Goal: Obtain resource: Obtain resource

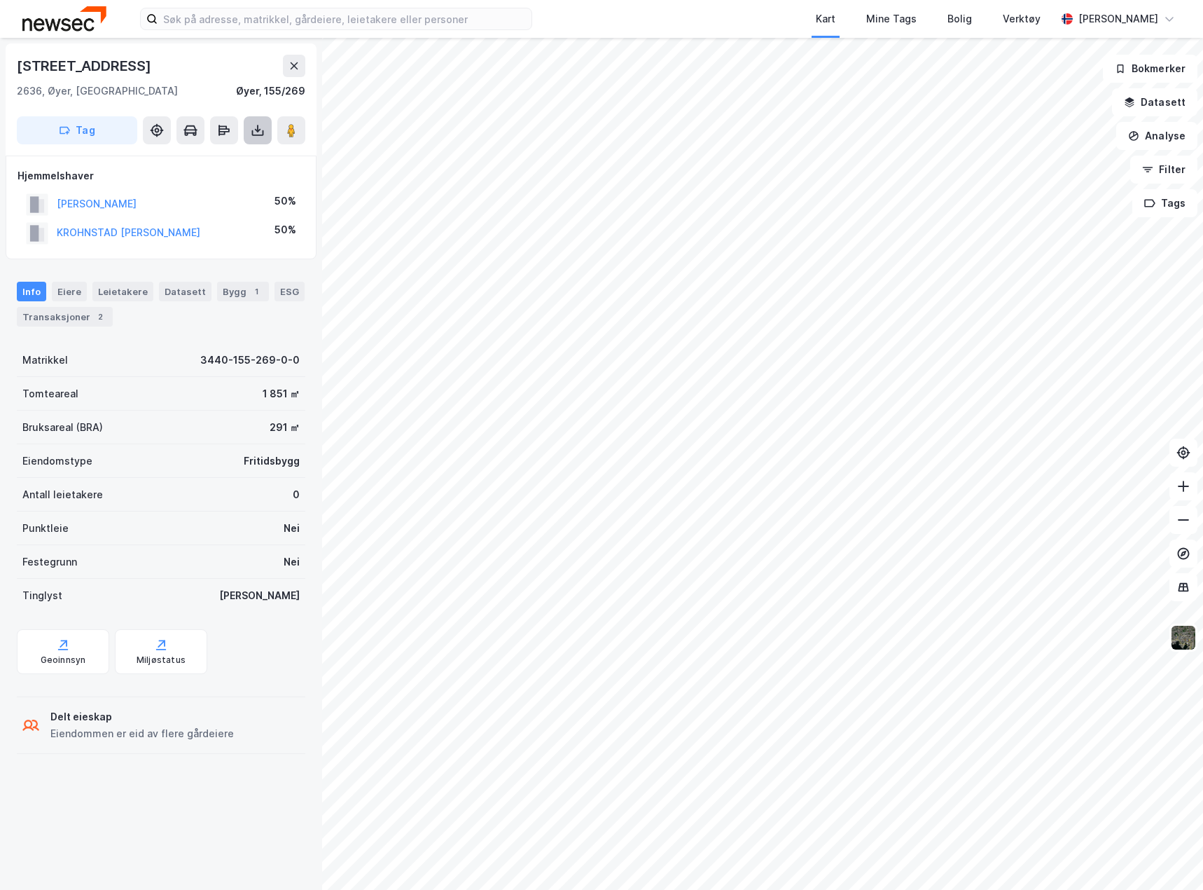
click at [256, 129] on icon at bounding box center [258, 131] width 6 height 4
click at [200, 165] on div "Last ned grunnbok" at bounding box center [197, 158] width 149 height 22
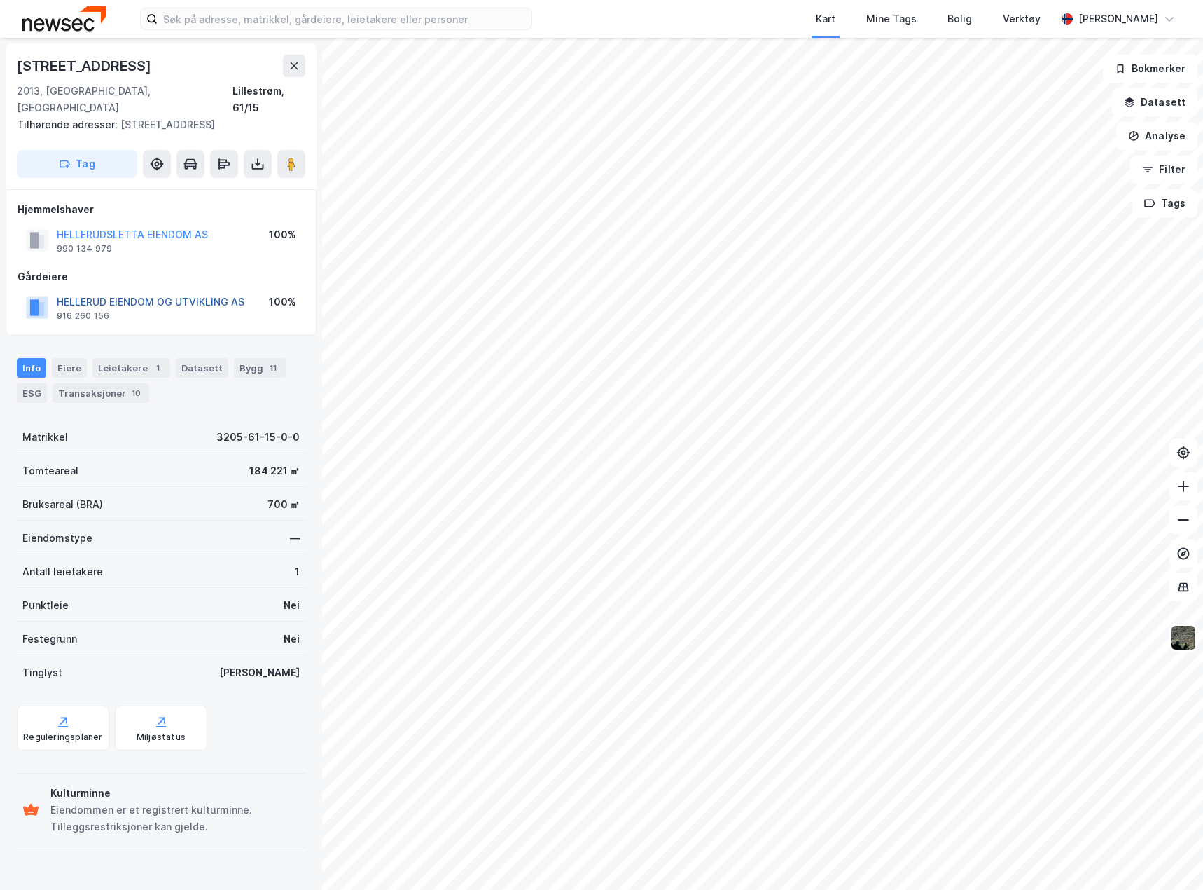
click at [0, 0] on button "HELLERUD EIENDOM OG UTVIKLING AS" at bounding box center [0, 0] width 0 height 0
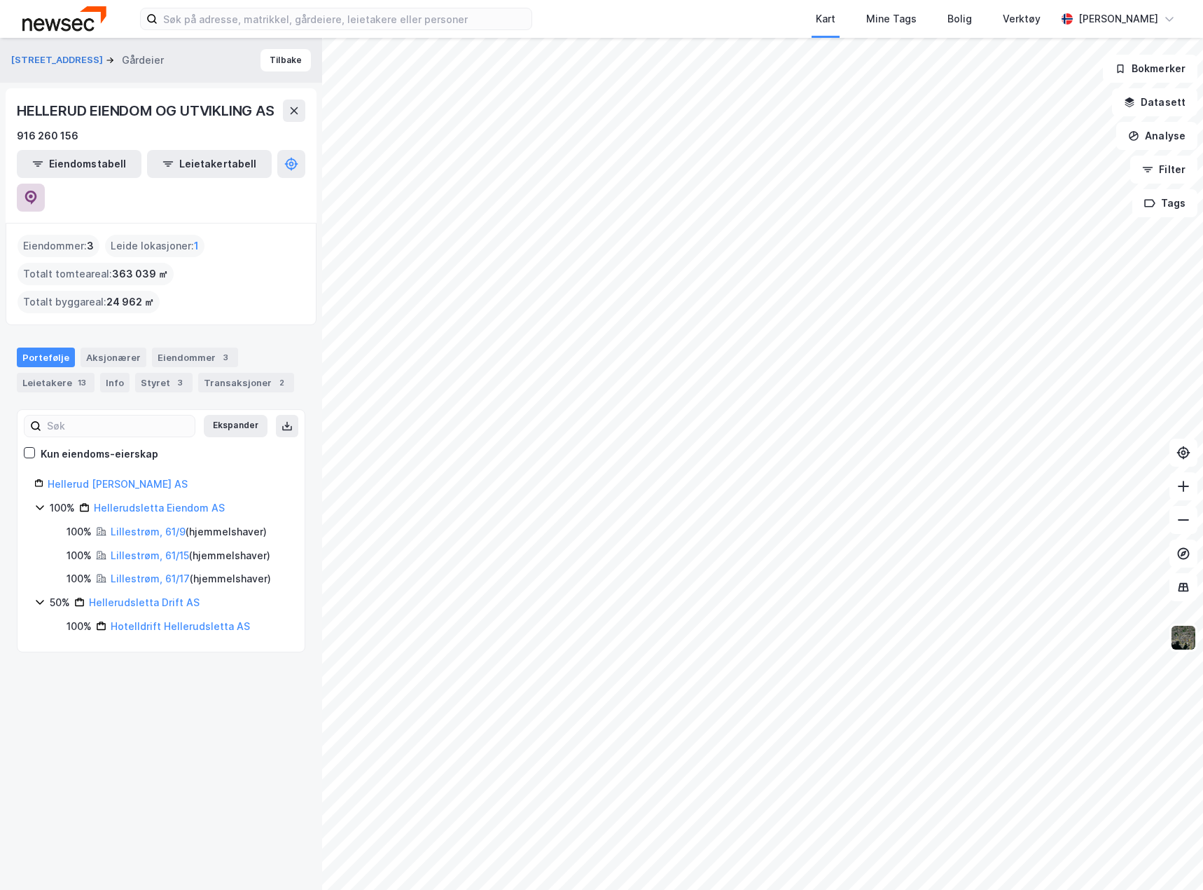
click at [38, 191] on icon at bounding box center [31, 198] width 14 height 14
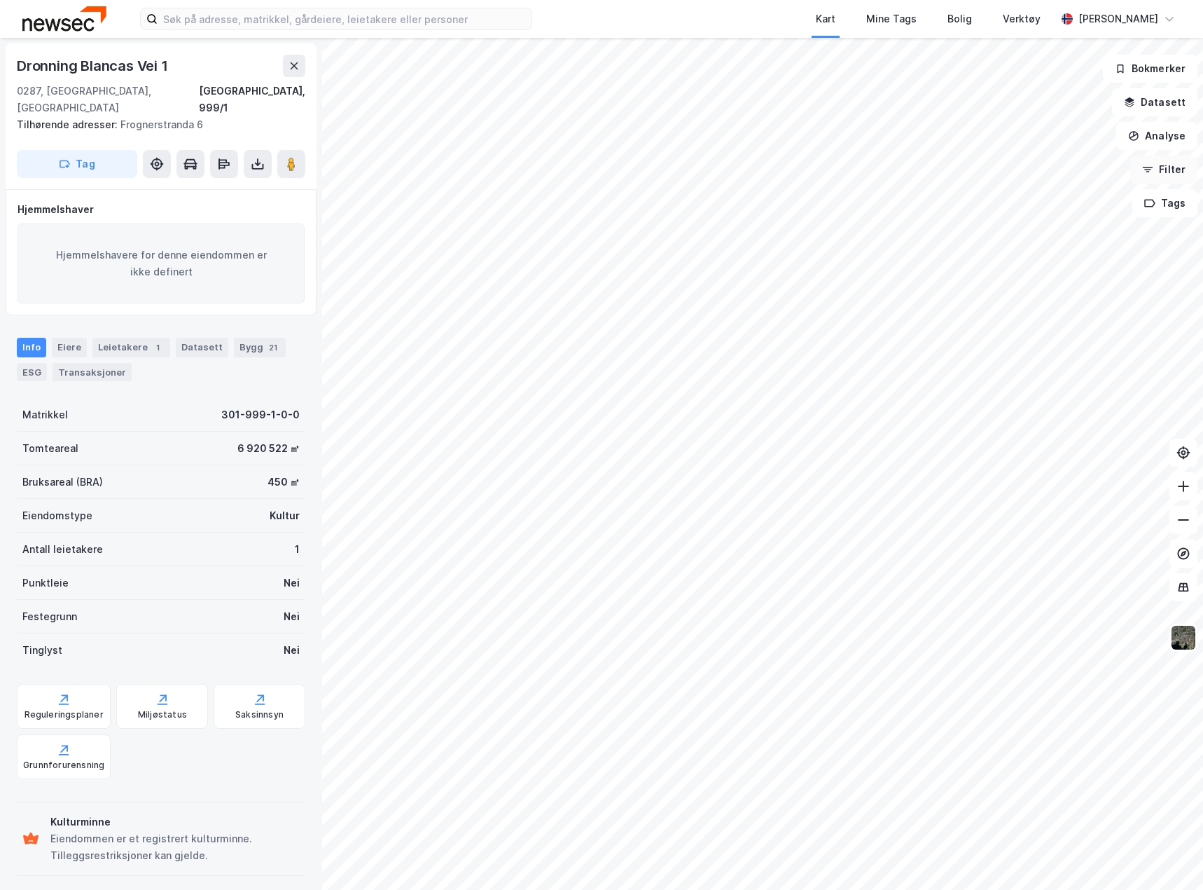
click at [1162, 170] on button "Filter" at bounding box center [1164, 170] width 67 height 28
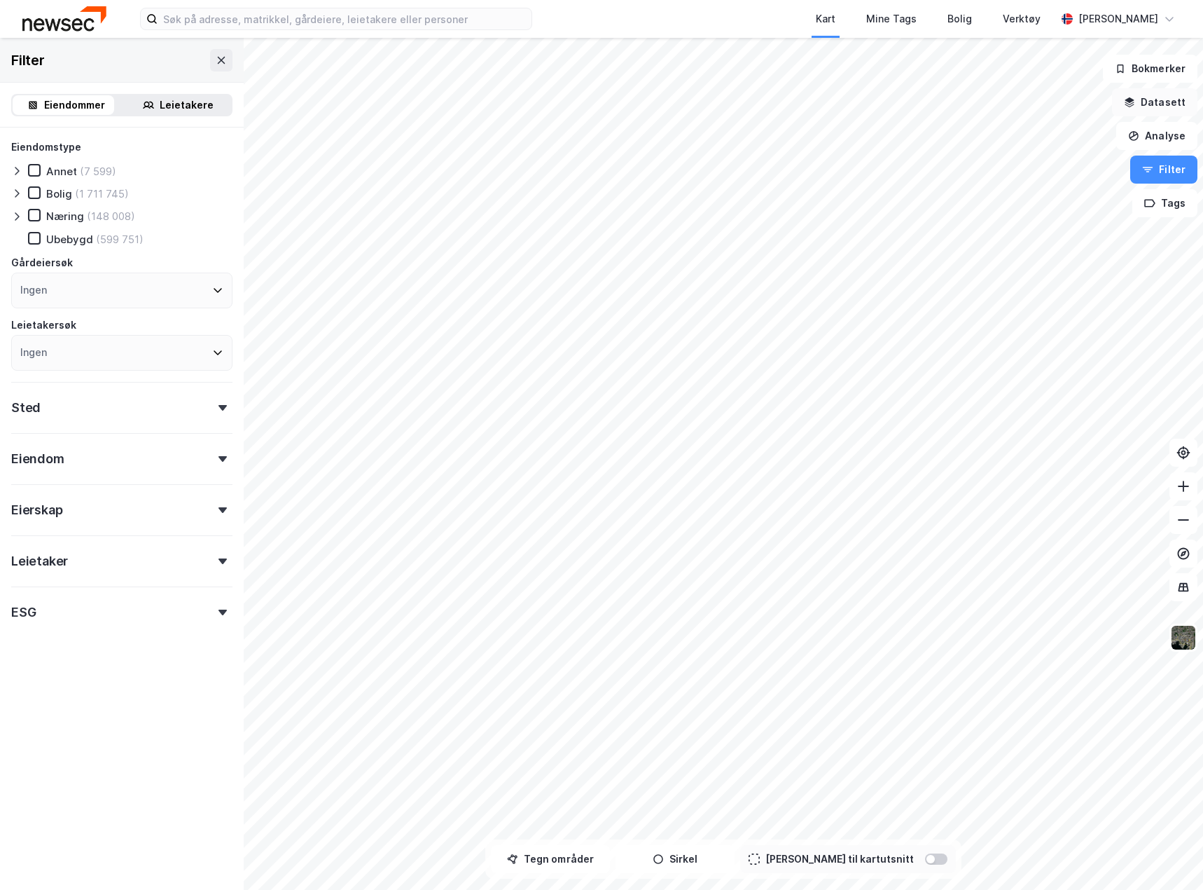
click at [1161, 102] on button "Datasett" at bounding box center [1154, 102] width 85 height 28
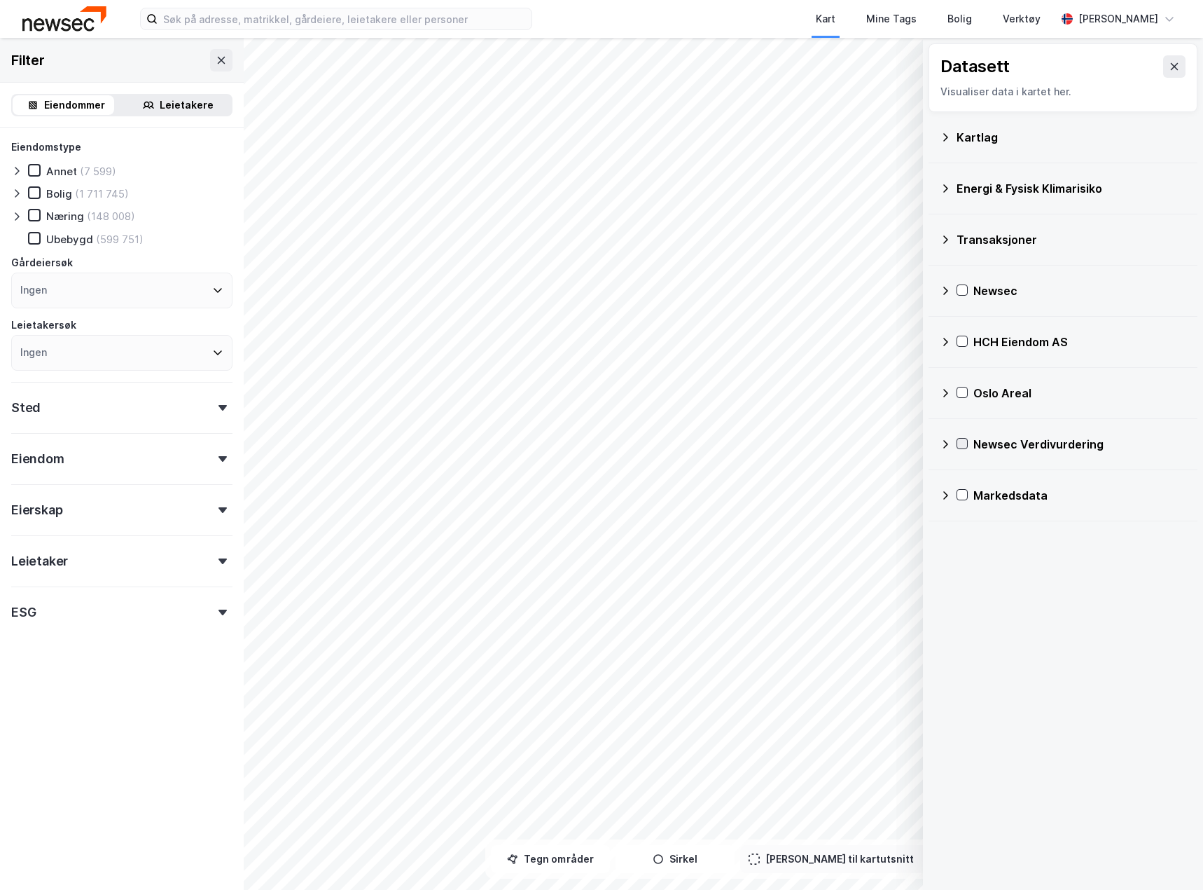
click at [963, 445] on icon at bounding box center [963, 443] width 8 height 5
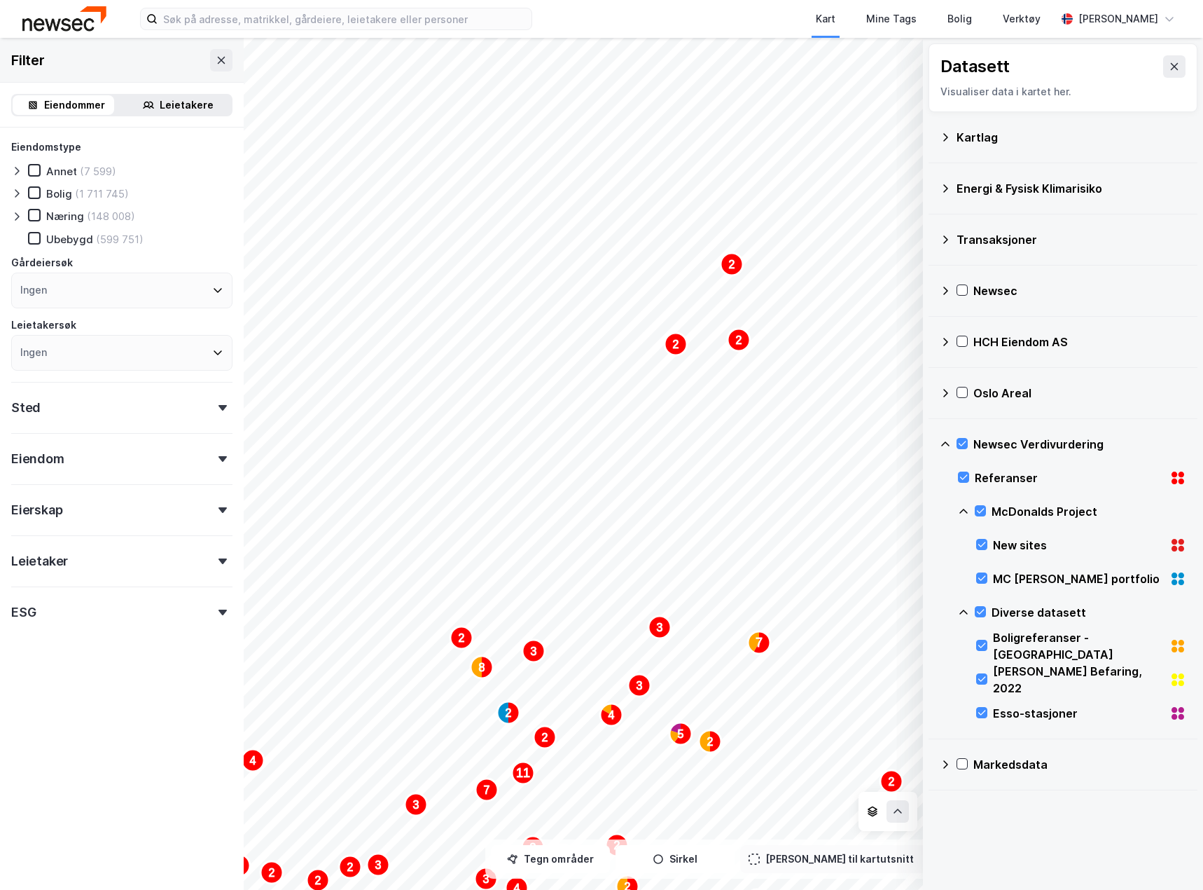
click at [234, 527] on div "5 5 20 6 4 10 2 2 2 5 4 2 2 2 5 2 2 2 2 4 4 2 2 3 2 4 5 2 3 2 3 3 7 3 2" at bounding box center [601, 464] width 1203 height 852
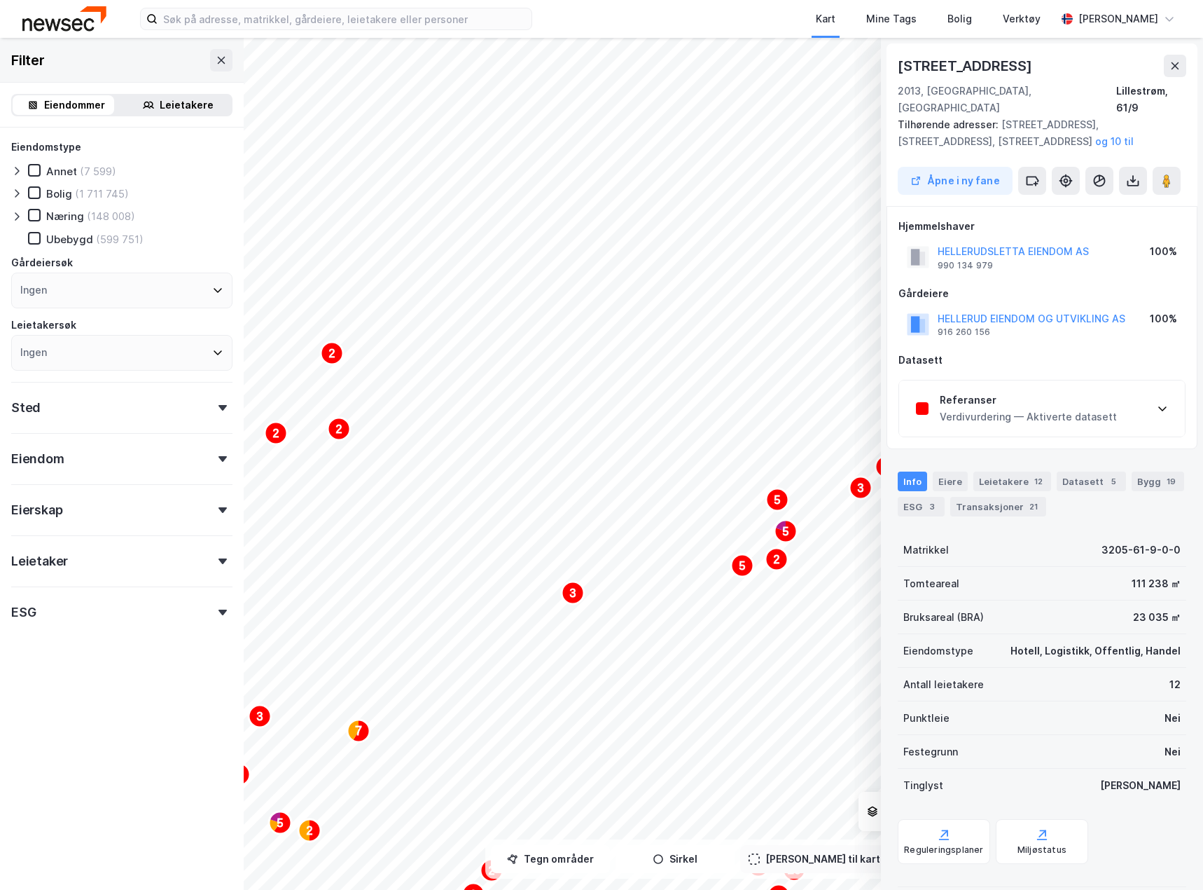
click at [1100, 408] on div "Verdivurdering — Aktiverte datasett" at bounding box center [1028, 416] width 177 height 17
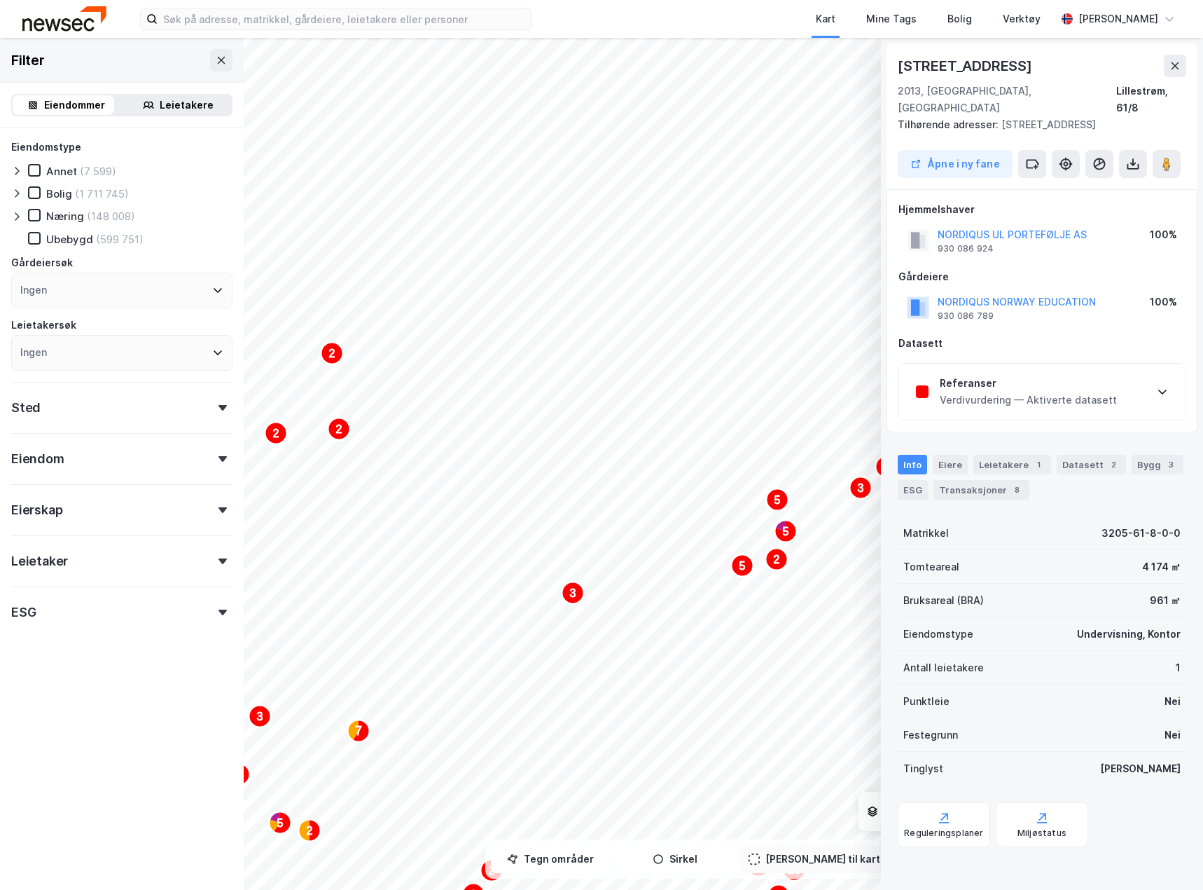
click at [1067, 392] on div "Verdivurdering — Aktiverte datasett" at bounding box center [1028, 400] width 177 height 17
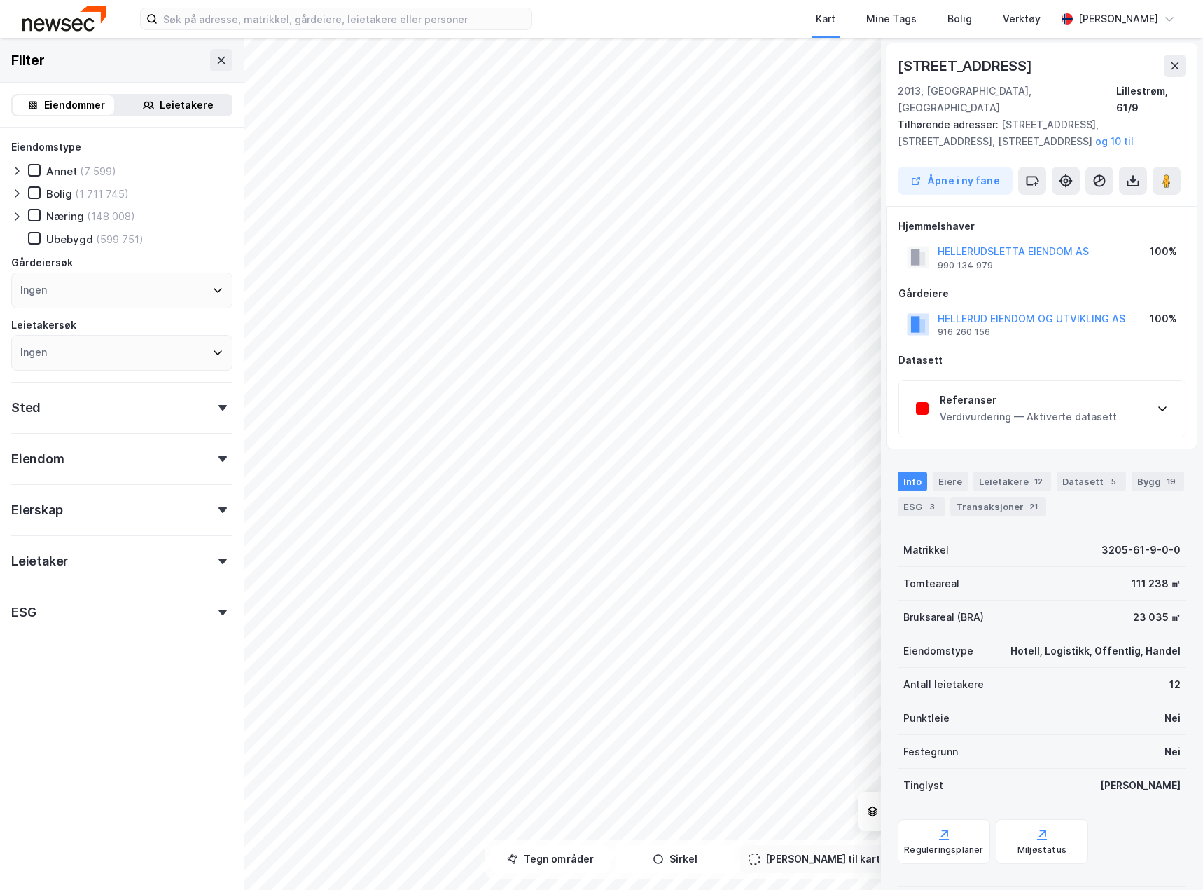
click at [1025, 408] on div "Verdivurdering — Aktiverte datasett" at bounding box center [1028, 416] width 177 height 17
